Goal: Check status: Check status

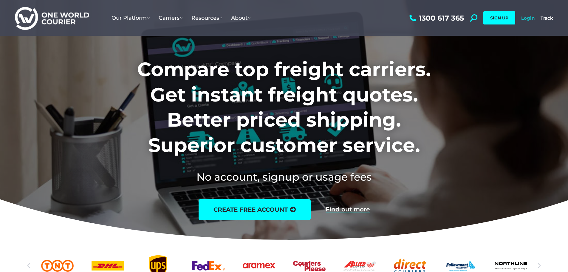
click at [533, 16] on link "Login" at bounding box center [527, 18] width 13 height 6
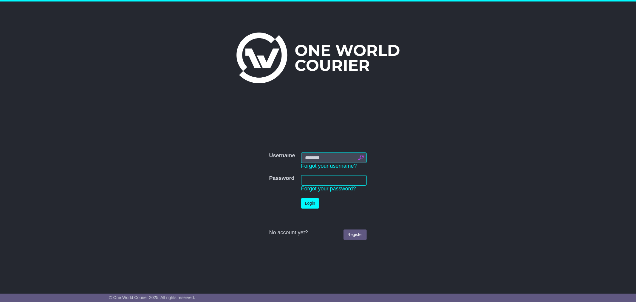
click at [362, 157] on input "Username" at bounding box center [334, 157] width 66 height 10
type input "**********"
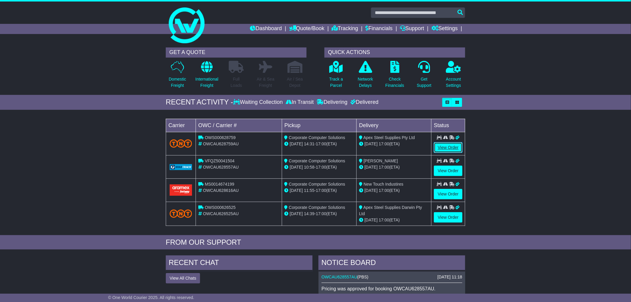
click at [439, 145] on link "View Order" at bounding box center [448, 147] width 29 height 10
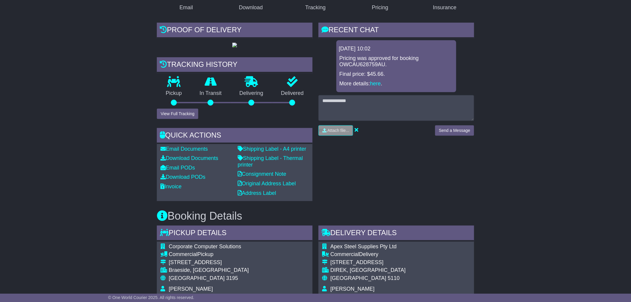
scroll to position [33, 0]
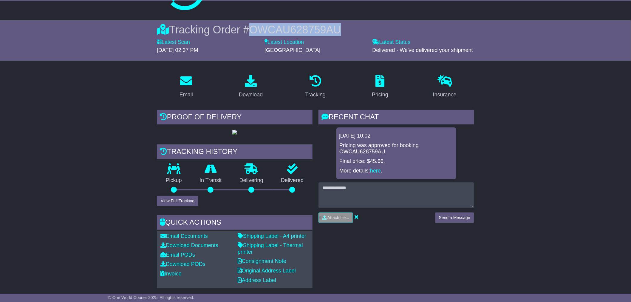
drag, startPoint x: 345, startPoint y: 29, endPoint x: 254, endPoint y: 29, distance: 90.9
click at [254, 29] on div "Tracking Order # OWCAU628759AU" at bounding box center [315, 29] width 317 height 13
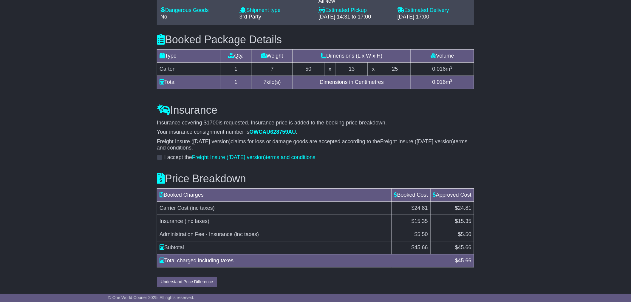
scroll to position [521, 0]
